Goal: Information Seeking & Learning: Learn about a topic

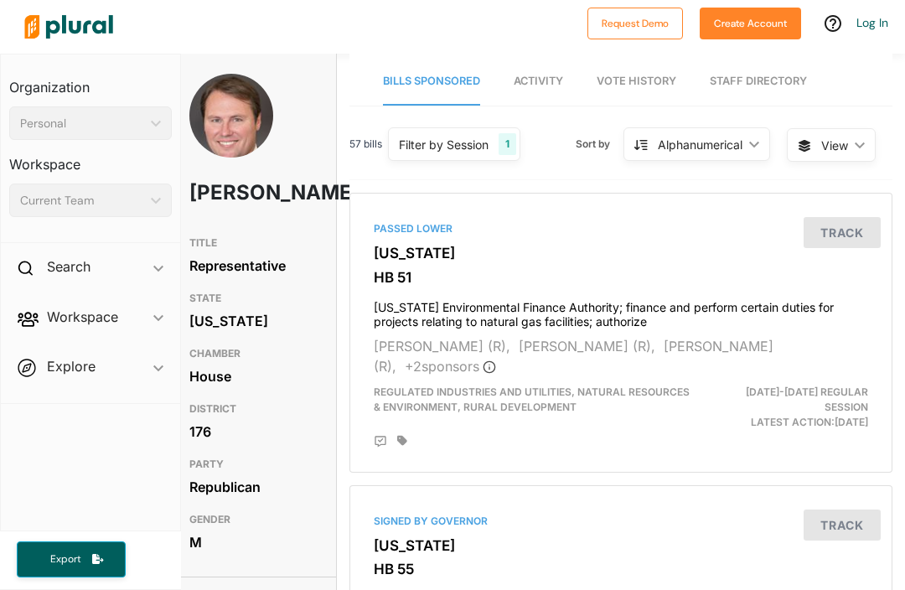
scroll to position [0, 13]
click at [787, 69] on link "Staff Directory" at bounding box center [757, 82] width 97 height 48
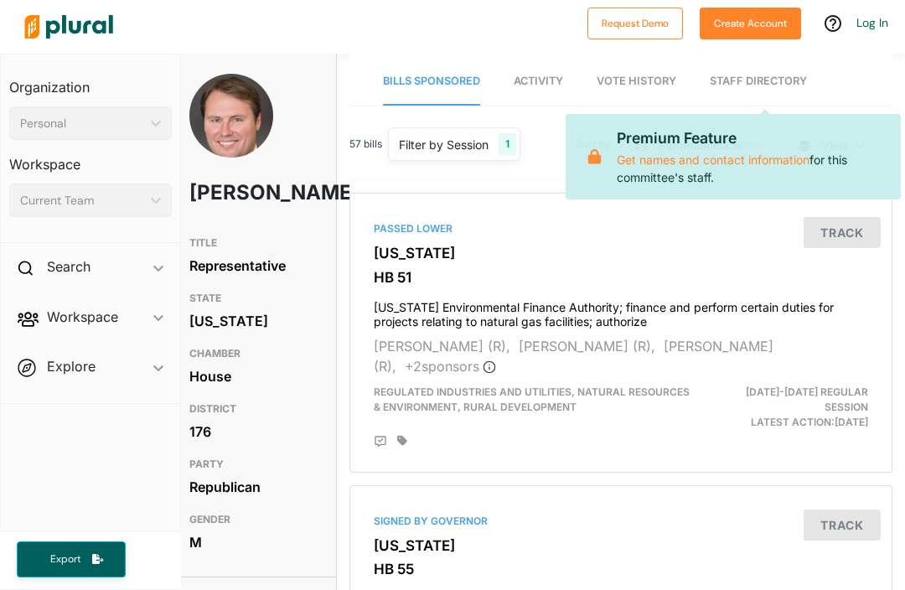
click at [762, 81] on link "Staff Directory" at bounding box center [757, 82] width 97 height 48
click at [749, 94] on link "Staff Directory" at bounding box center [757, 82] width 97 height 48
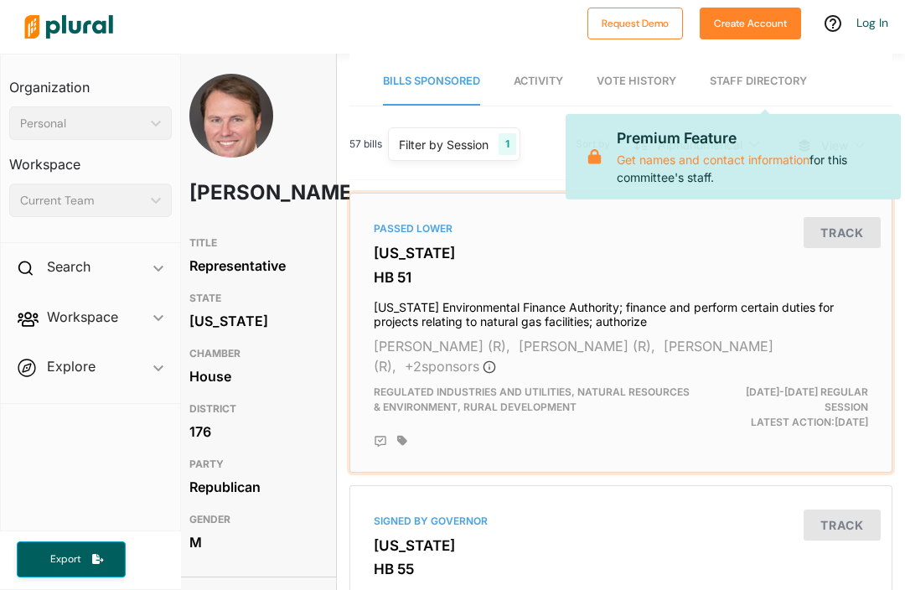
click at [753, 276] on h3 "HB 51" at bounding box center [621, 277] width 494 height 17
